Goal: Navigation & Orientation: Find specific page/section

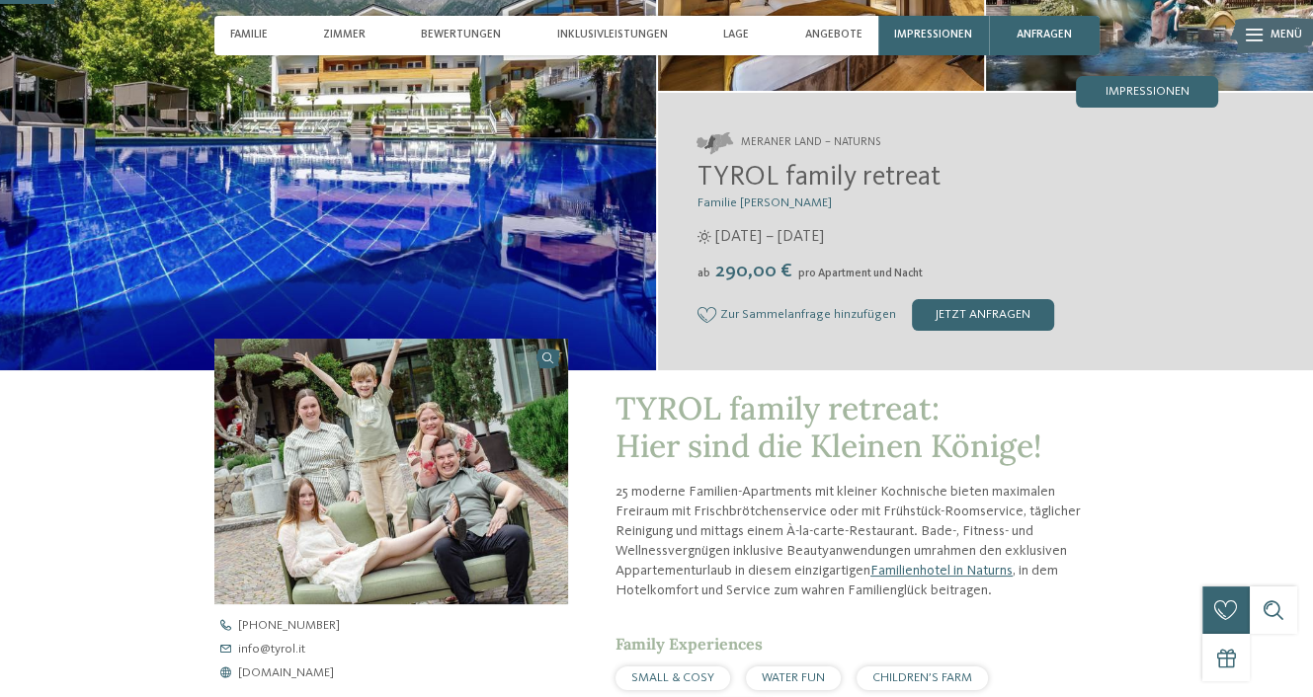
scroll to position [235, 0]
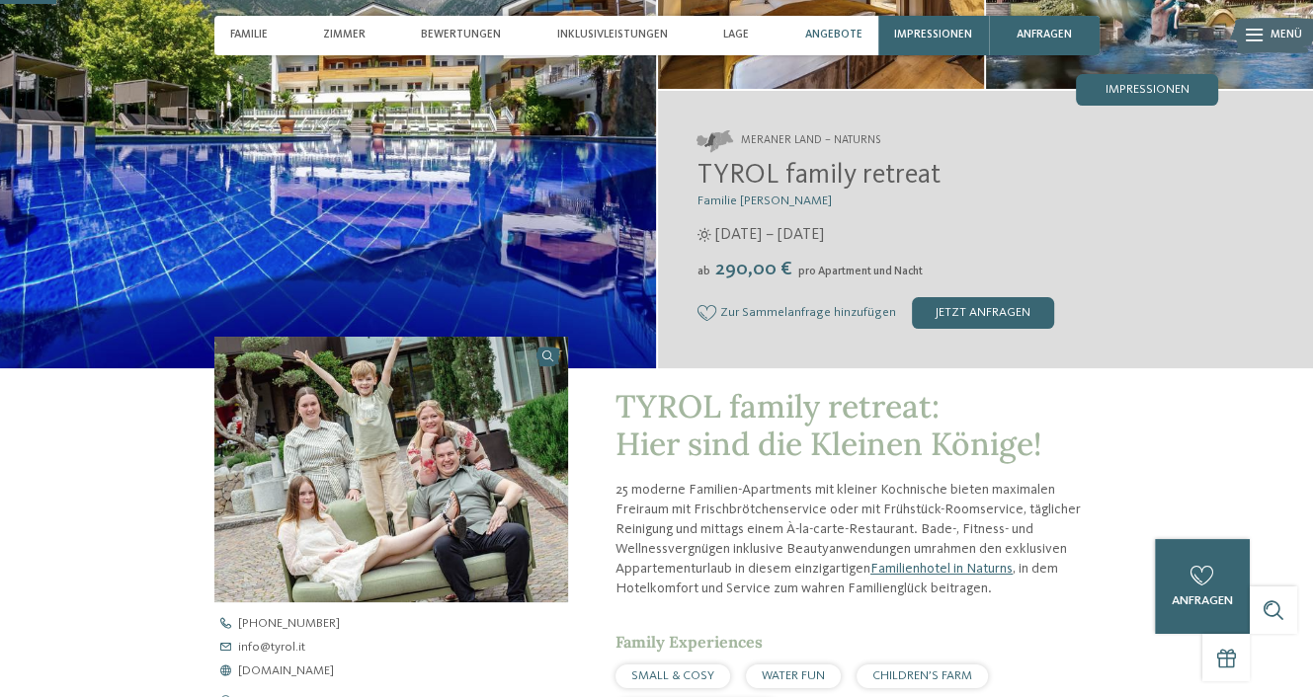
click at [812, 35] on span "Angebote" at bounding box center [832, 35] width 57 height 13
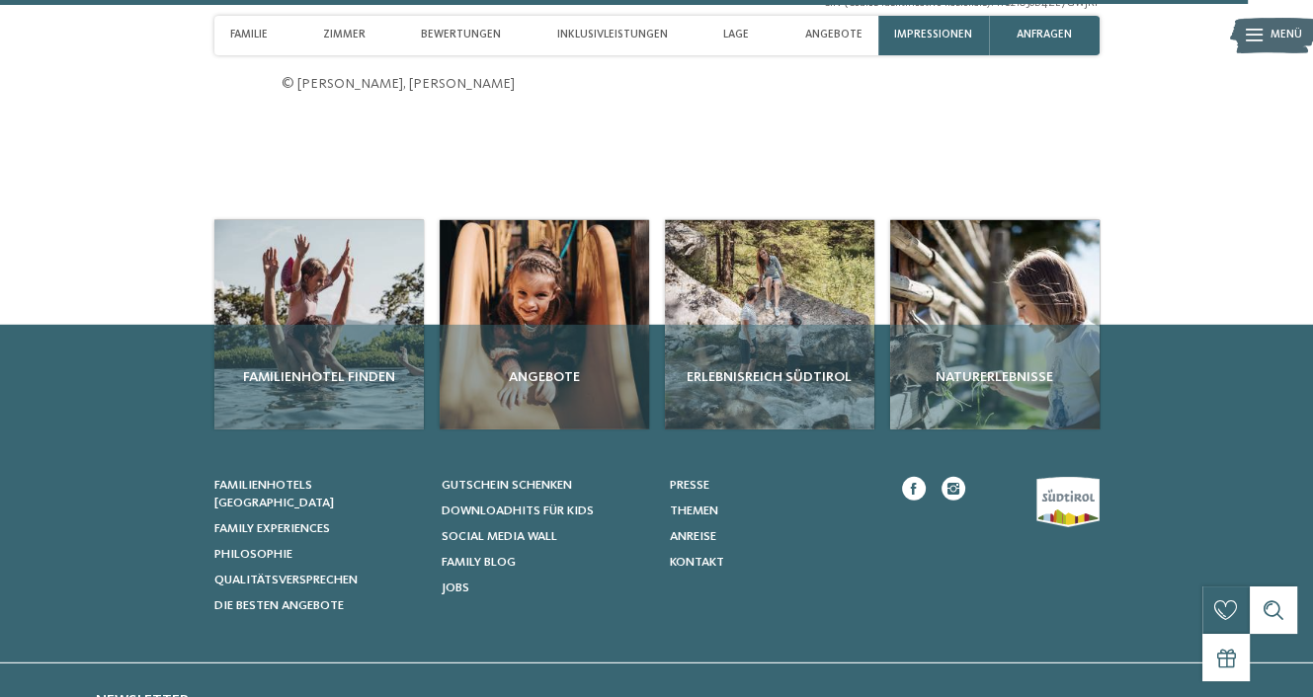
scroll to position [5307, 0]
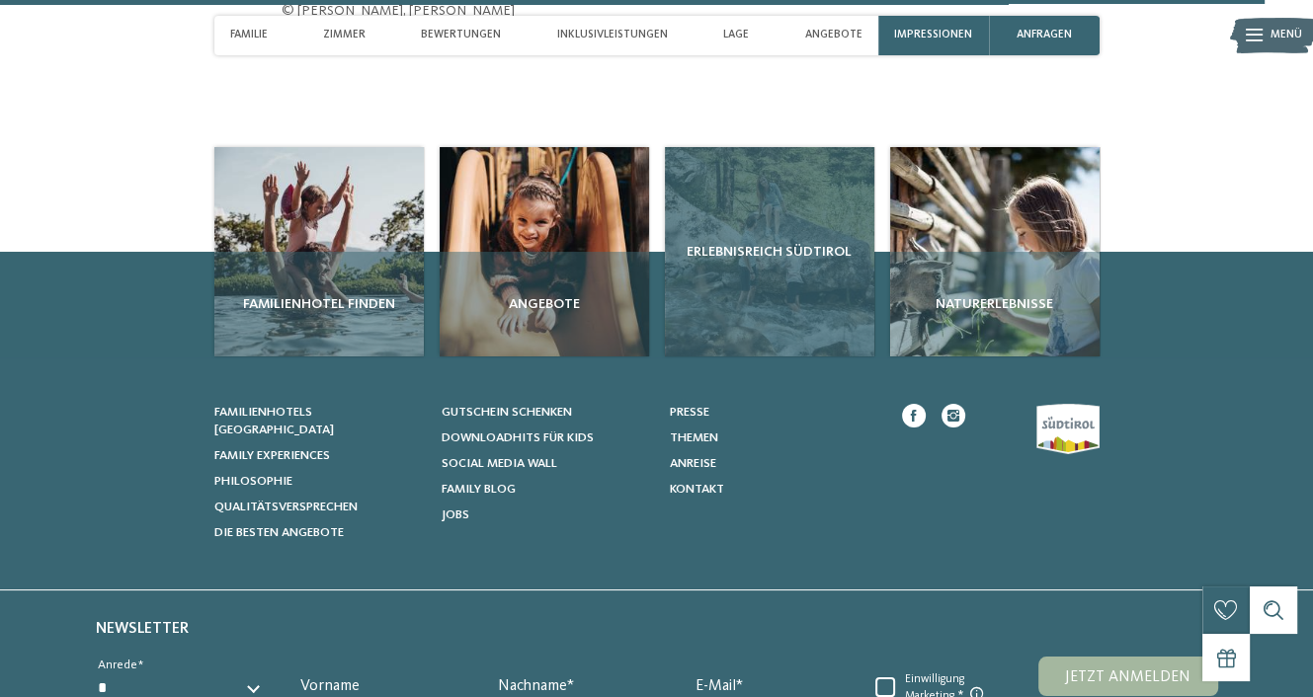
click at [739, 266] on div "Erlebnisreich Südtirol" at bounding box center [769, 251] width 209 height 209
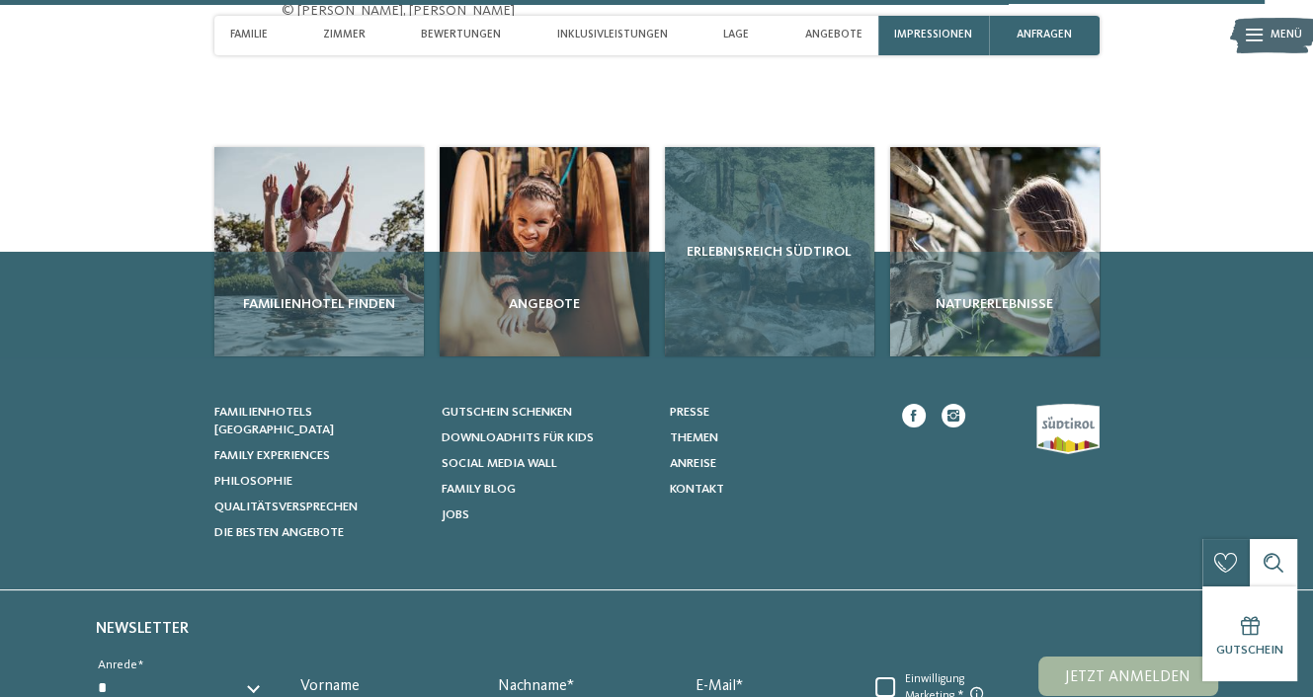
click at [762, 258] on span "Erlebnisreich Südtirol" at bounding box center [770, 252] width 194 height 20
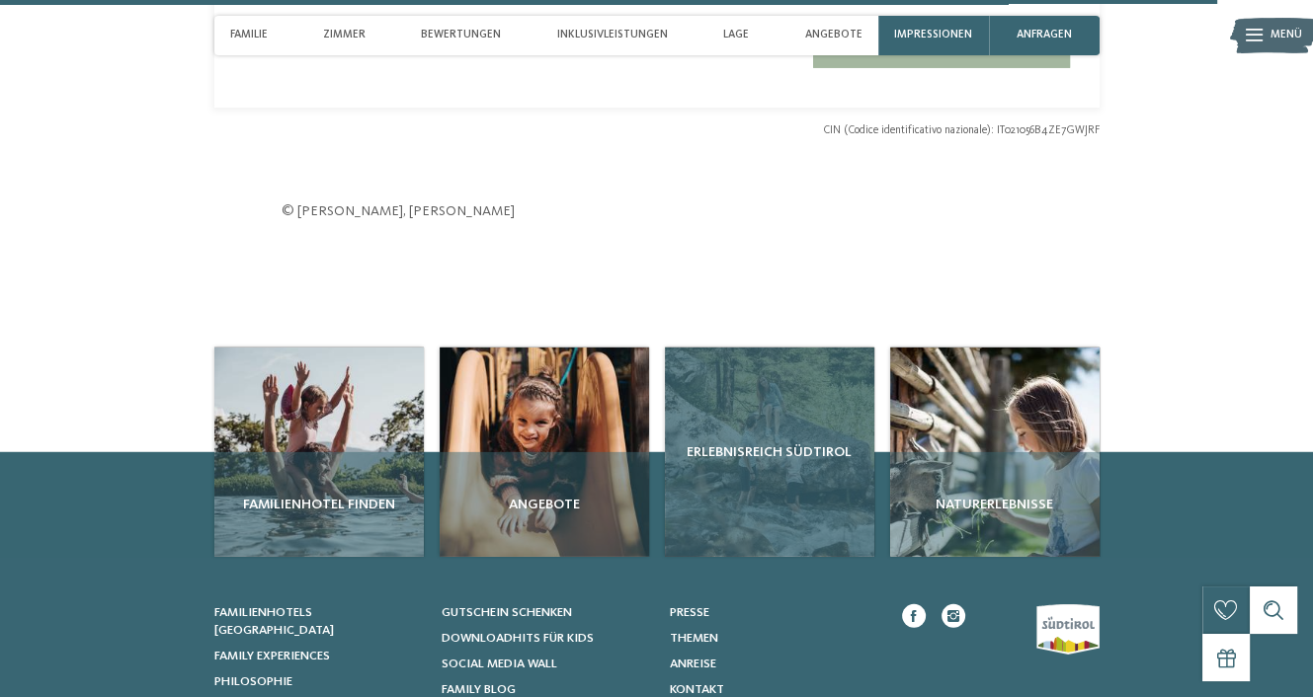
scroll to position [5187, 0]
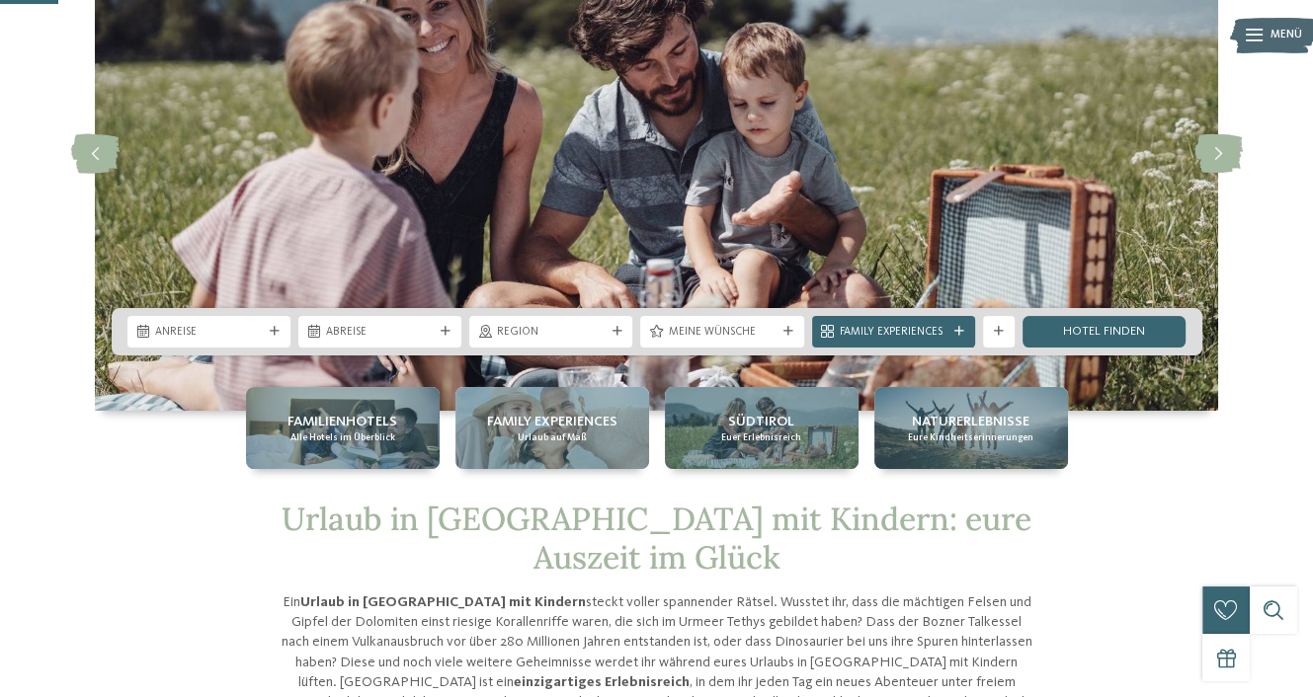
scroll to position [180, 0]
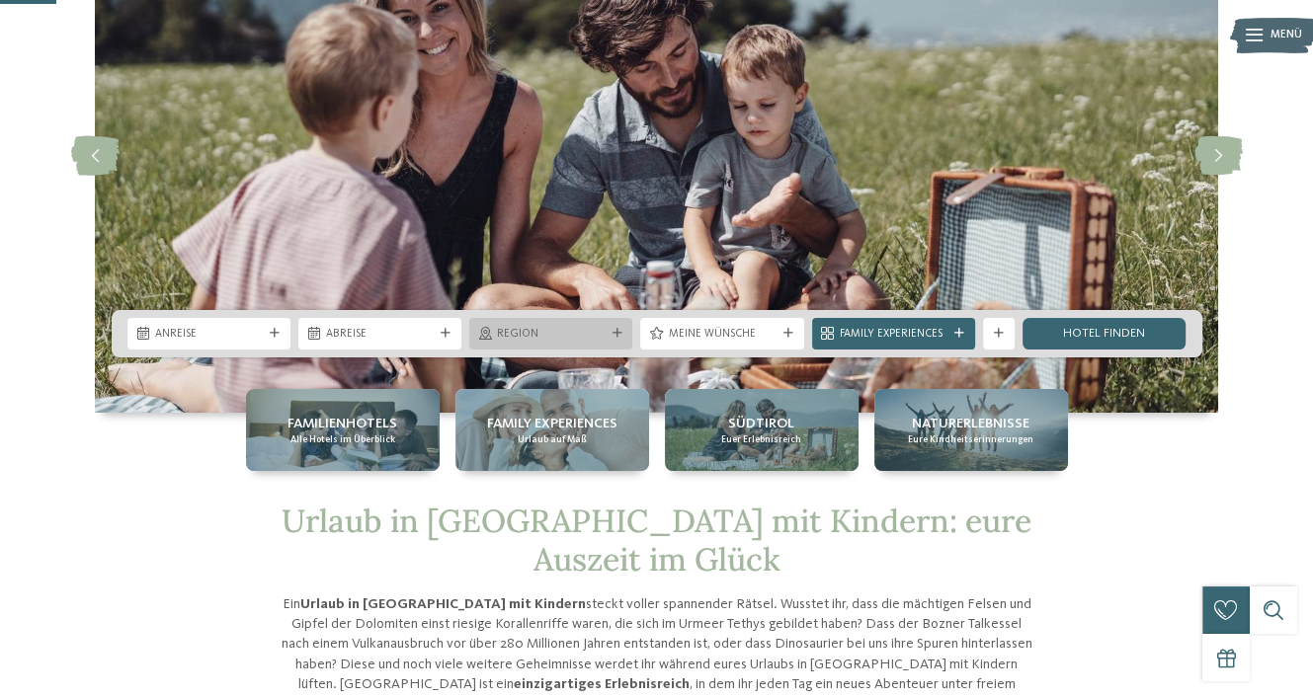
click at [537, 338] on span "Region" at bounding box center [551, 335] width 108 height 16
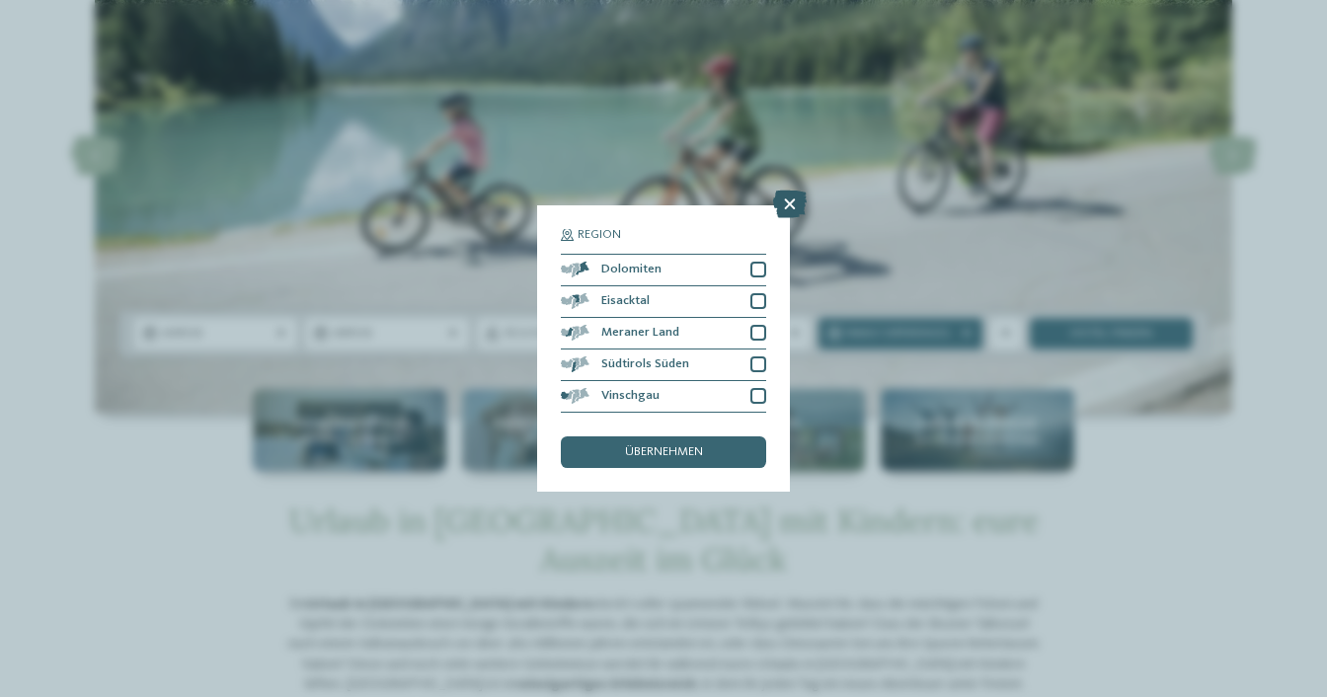
click at [792, 205] on icon at bounding box center [790, 205] width 34 height 28
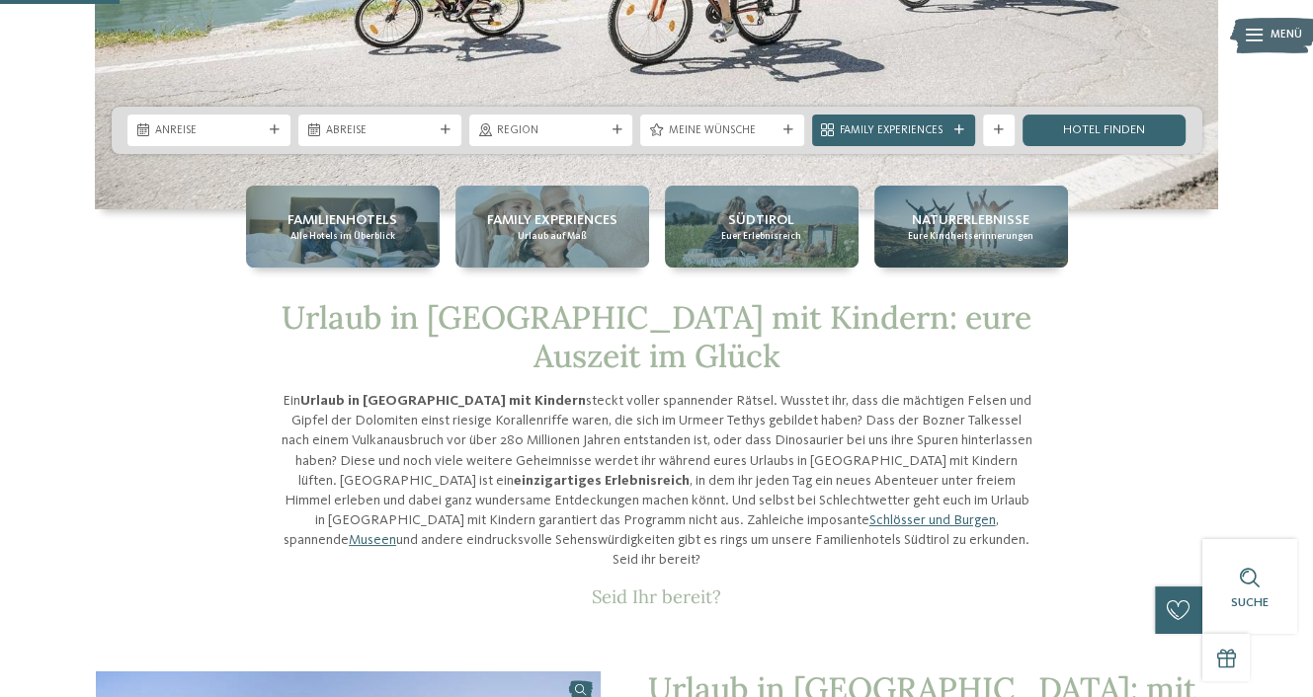
scroll to position [394, 0]
